Goal: Complete application form

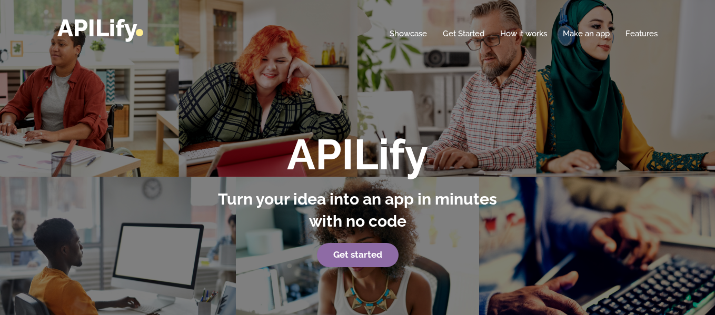
click at [349, 261] on link "Get started" at bounding box center [358, 255] width 82 height 24
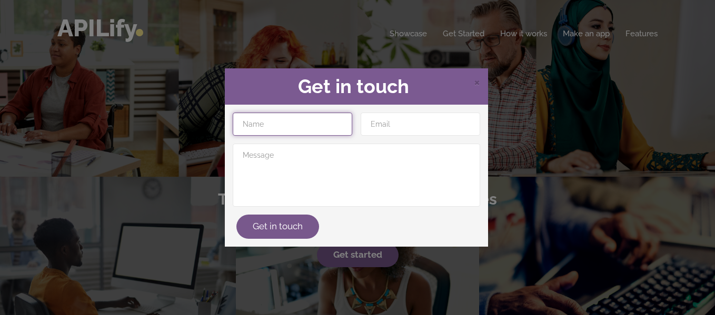
click at [277, 129] on input "text" at bounding box center [292, 124] width 119 height 23
type input "[PERSON_NAME]"
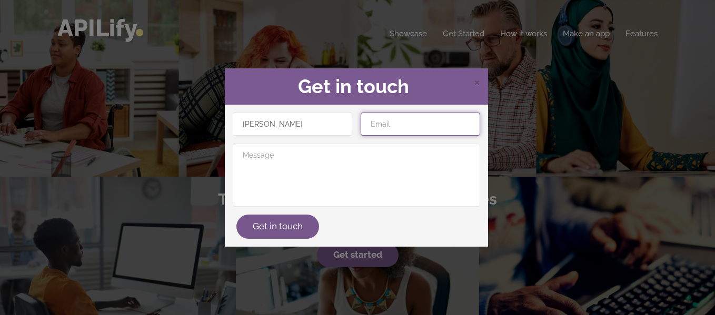
type input "[EMAIL_ADDRESS][DOMAIN_NAME]"
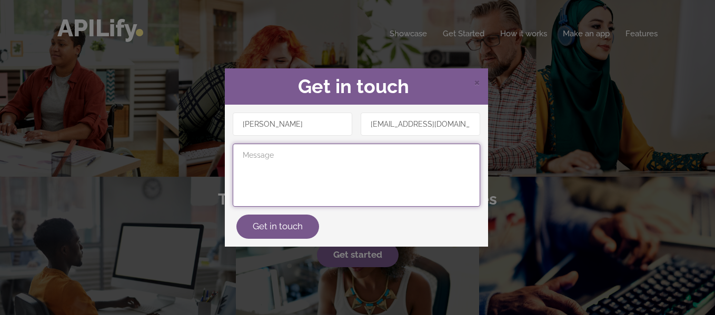
click at [305, 165] on textarea at bounding box center [356, 175] width 247 height 63
type textarea "Criar app"
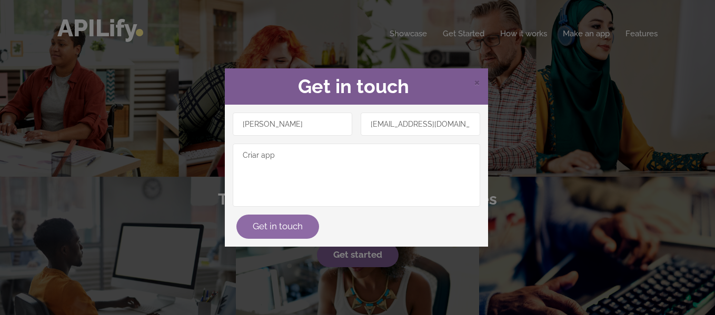
click at [275, 231] on button "Get in touch" at bounding box center [277, 227] width 83 height 24
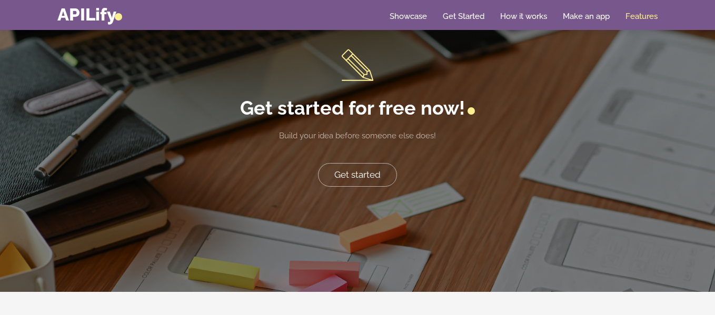
scroll to position [2123, 0]
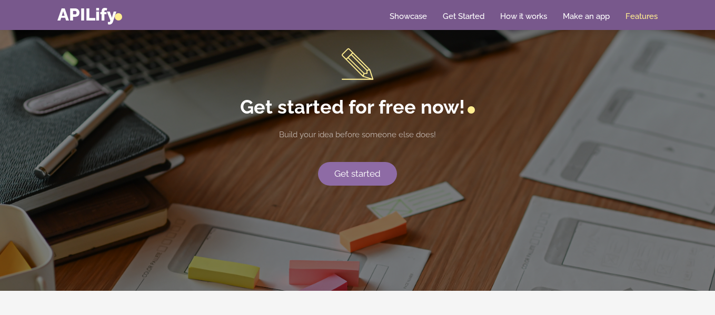
click at [352, 168] on link "Get started" at bounding box center [357, 174] width 79 height 24
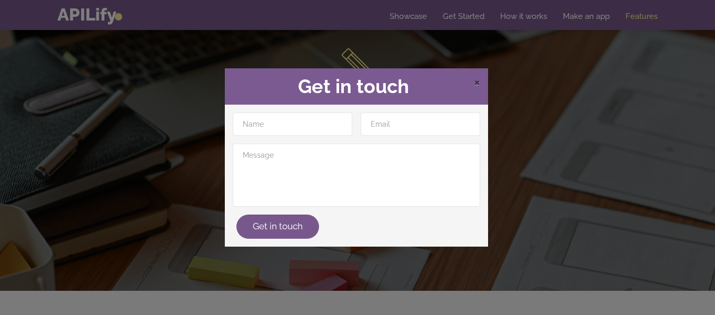
click at [476, 81] on span "×" at bounding box center [477, 82] width 6 height 16
